Goal: Task Accomplishment & Management: Use online tool/utility

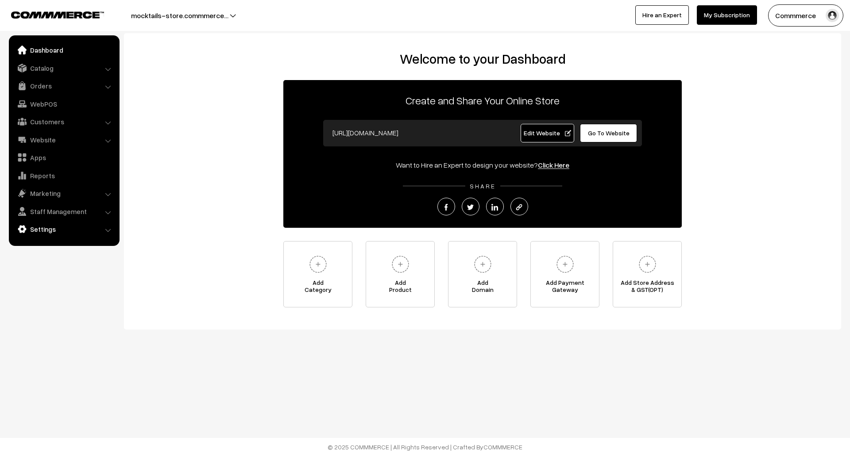
click at [77, 227] on link "Settings" at bounding box center [63, 229] width 105 height 16
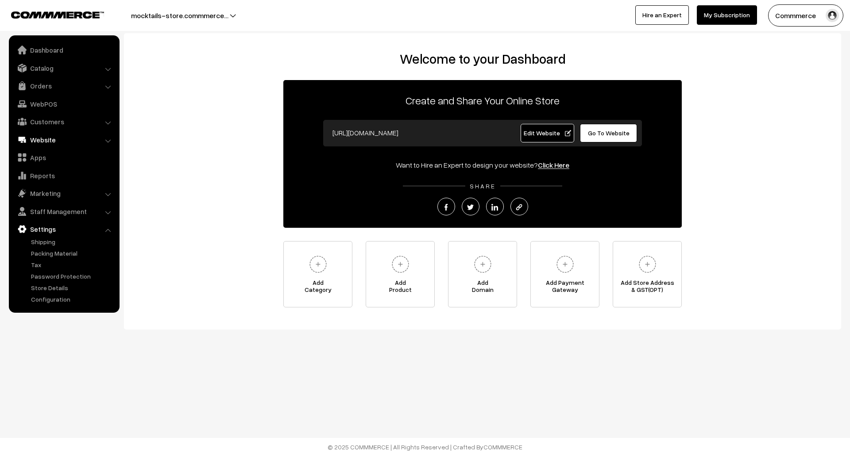
click at [48, 138] on link "Website" at bounding box center [63, 140] width 105 height 16
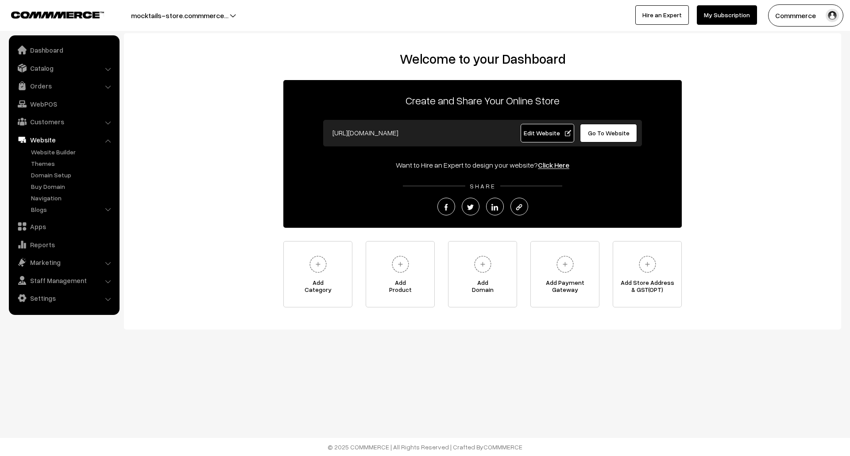
click at [47, 157] on ul "Website Builder Authors Categories" at bounding box center [64, 181] width 106 height 69
click at [51, 153] on link "Website Builder" at bounding box center [73, 151] width 88 height 9
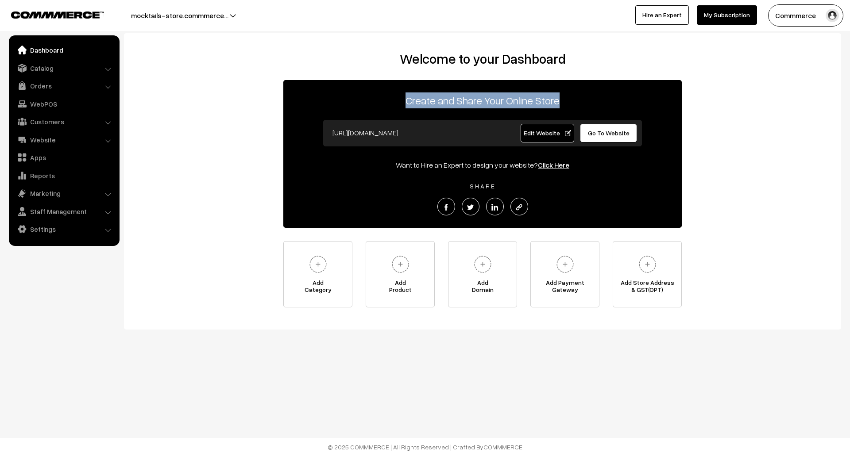
drag, startPoint x: 404, startPoint y: 98, endPoint x: 562, endPoint y: 104, distance: 158.1
click at [562, 104] on p "Create and Share Your Online Store" at bounding box center [482, 101] width 398 height 16
